Goal: Task Accomplishment & Management: Use online tool/utility

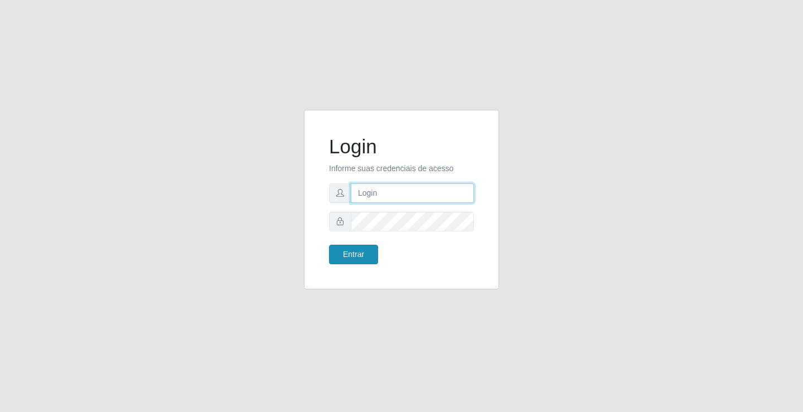
type input "[EMAIL_ADDRESS][DOMAIN_NAME]"
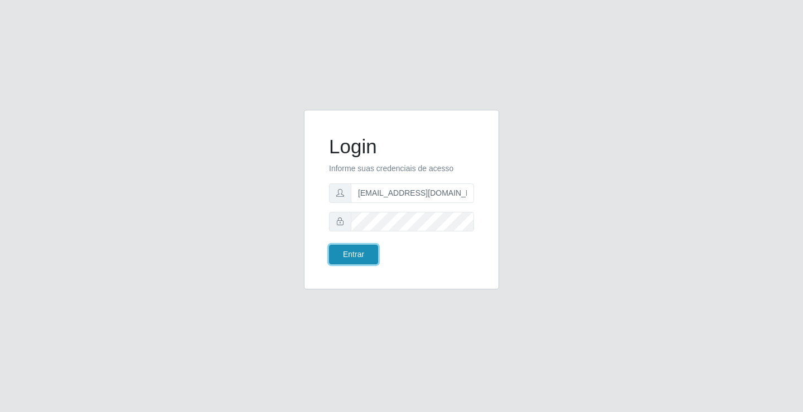
click at [360, 253] on button "Entrar" at bounding box center [353, 255] width 49 height 20
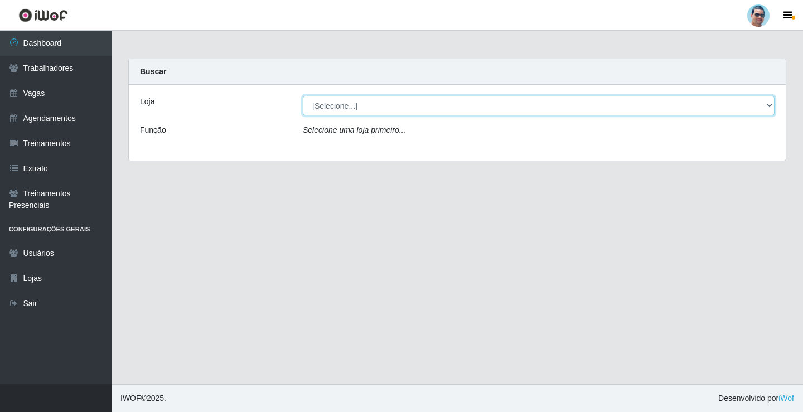
click at [317, 113] on select "[Selecione...] Mercadinho Extrabom" at bounding box center [539, 106] width 472 height 20
select select "175"
click at [303, 96] on select "[Selecione...] Mercadinho Extrabom" at bounding box center [539, 106] width 472 height 20
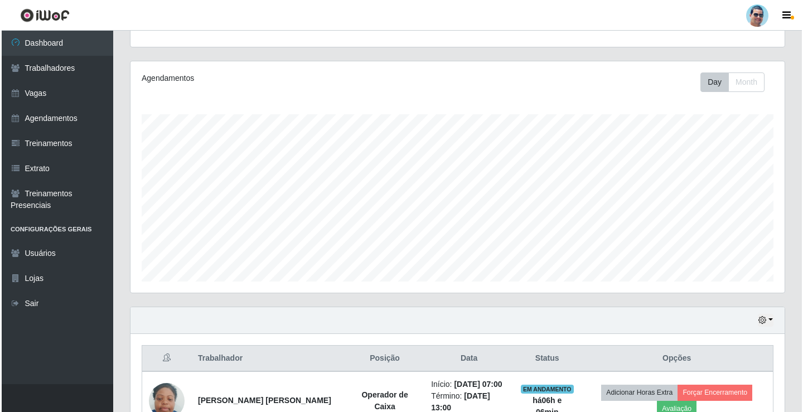
scroll to position [335, 0]
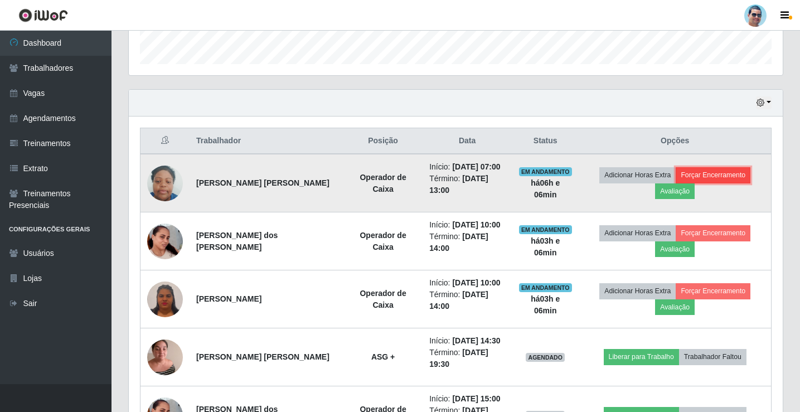
click at [697, 177] on button "Forçar Encerramento" at bounding box center [713, 175] width 75 height 16
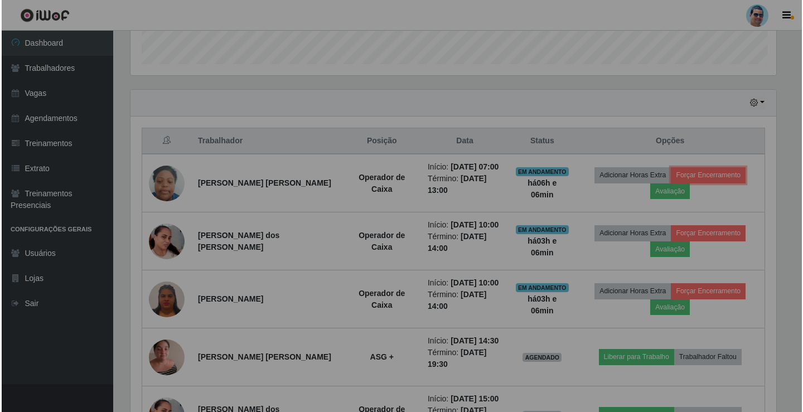
scroll to position [231, 654]
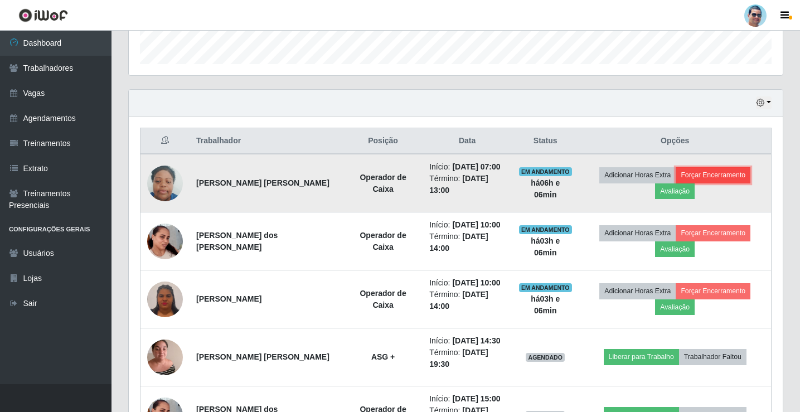
click at [722, 175] on button "Forçar Encerramento" at bounding box center [713, 175] width 75 height 16
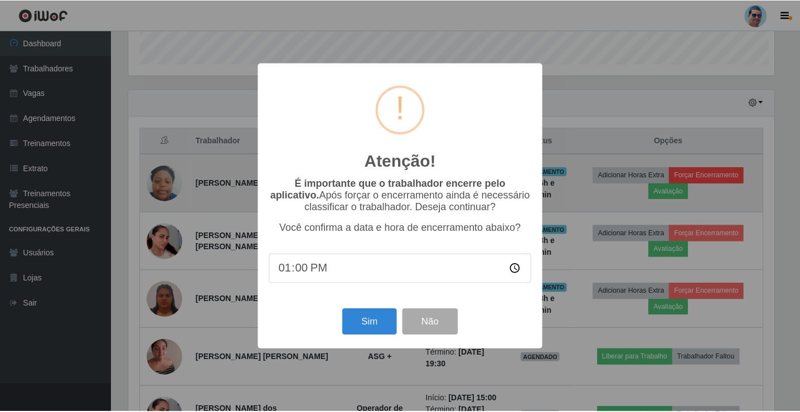
scroll to position [231, 649]
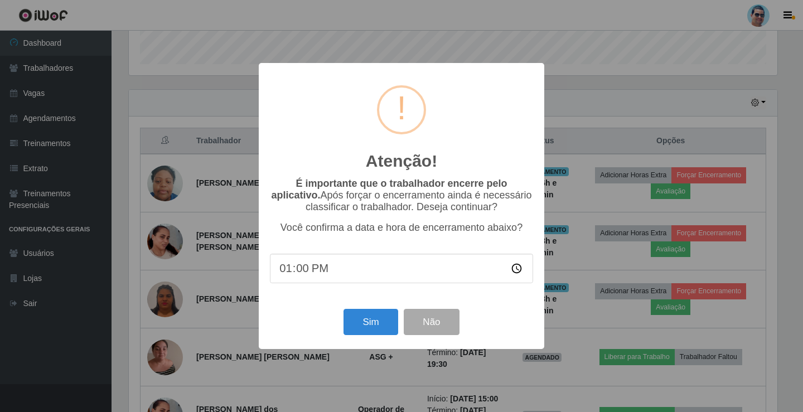
type input "13:01"
click at [384, 334] on button "Sim" at bounding box center [371, 322] width 54 height 26
